Goal: Transaction & Acquisition: Subscribe to service/newsletter

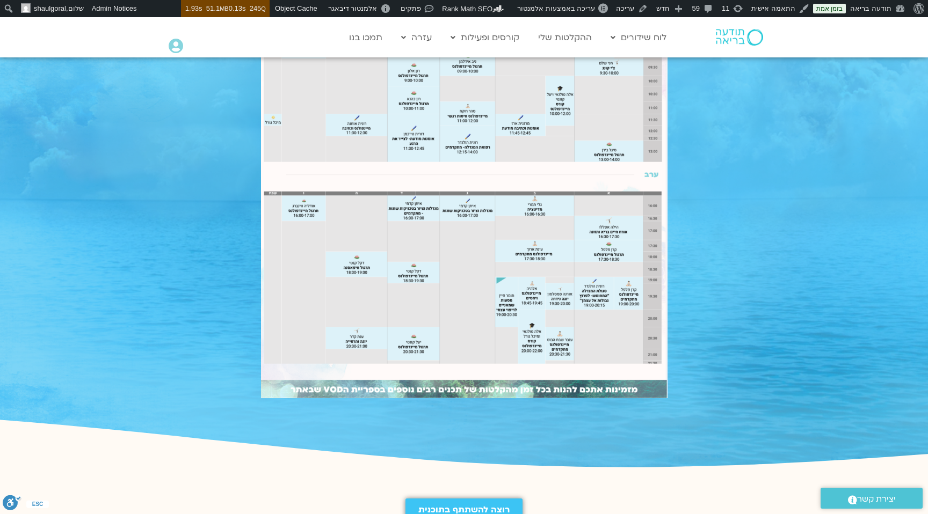
scroll to position [1069, 0]
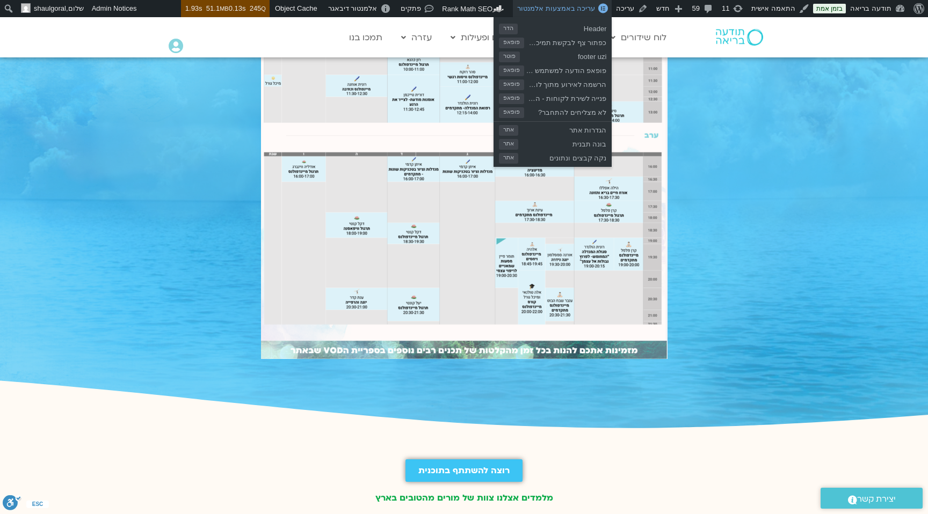
click at [595, 10] on span "עריכה באמצעות אלמנטור" at bounding box center [556, 8] width 78 height 8
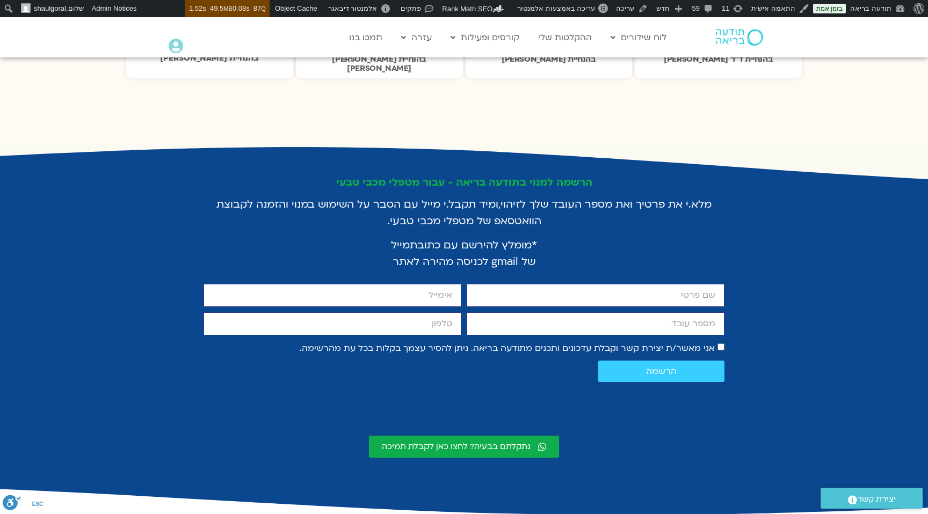
scroll to position [1896, 0]
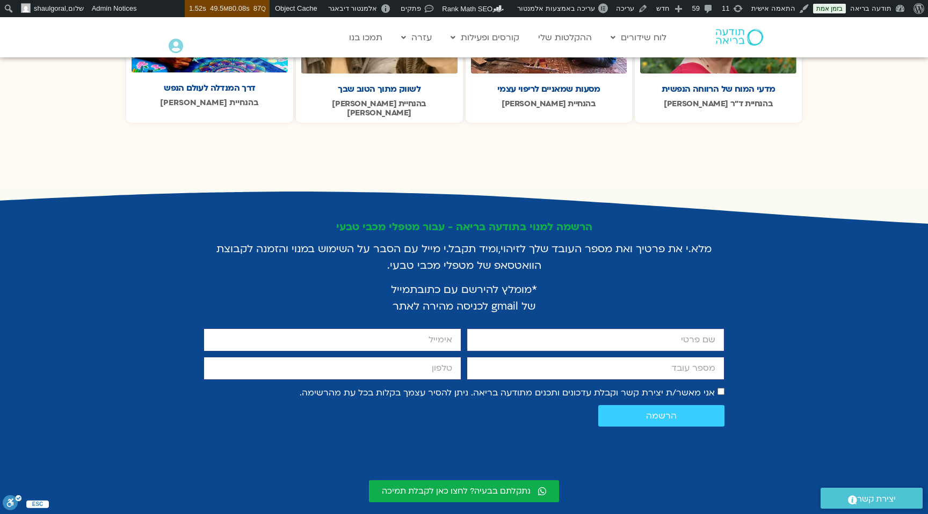
click at [564, 329] on input "firstname" at bounding box center [596, 340] width 258 height 23
type input "a"
type input "שאול"
click at [418, 329] on input "email" at bounding box center [333, 340] width 258 height 23
click at [517, 357] on input "מספר עובד" at bounding box center [596, 368] width 258 height 23
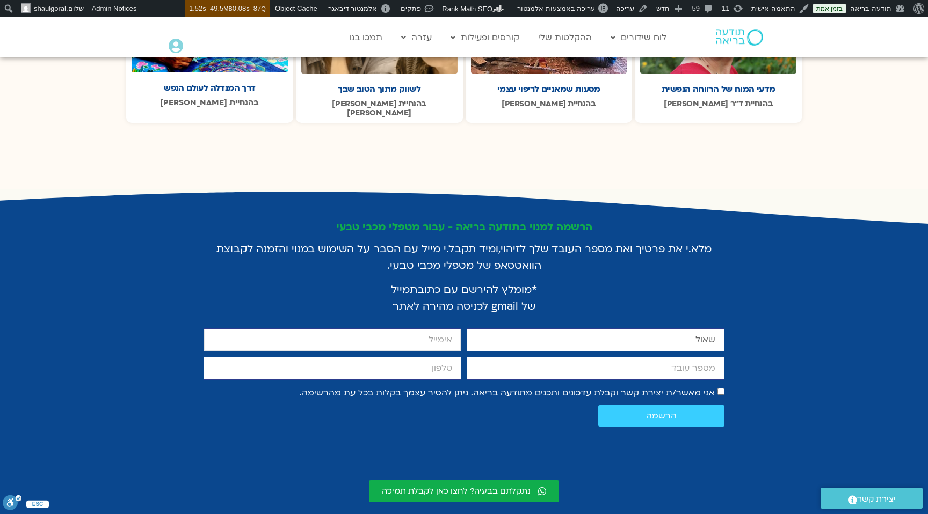
click at [397, 329] on input "email" at bounding box center [333, 340] width 258 height 23
type input "s"
type input "[EMAIL_ADDRESS][DOMAIN_NAME]"
click at [615, 357] on input "מספר עובד" at bounding box center [596, 368] width 258 height 23
type input "1111132"
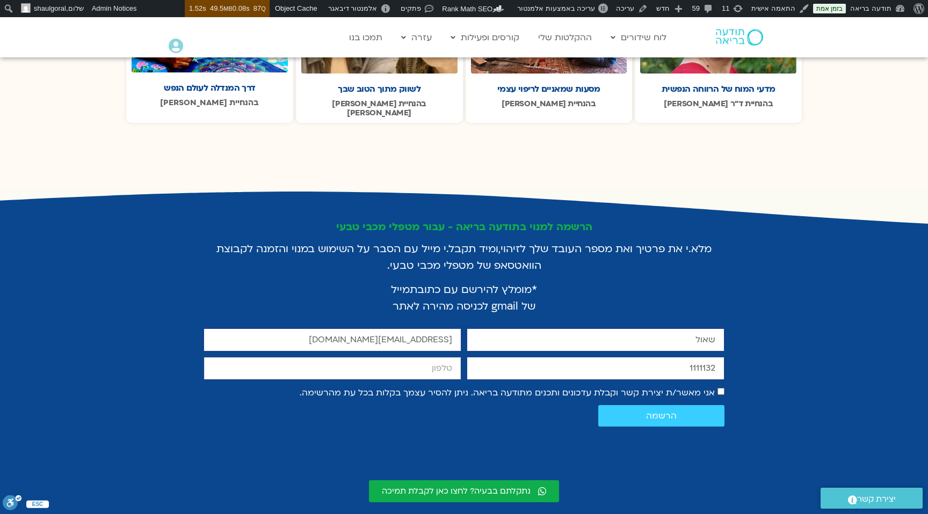
click at [400, 357] on input "cellphone" at bounding box center [333, 368] width 258 height 23
type input "0585858123"
click at [647, 411] on span "הרשמה" at bounding box center [661, 416] width 31 height 10
